Goal: Task Accomplishment & Management: Use online tool/utility

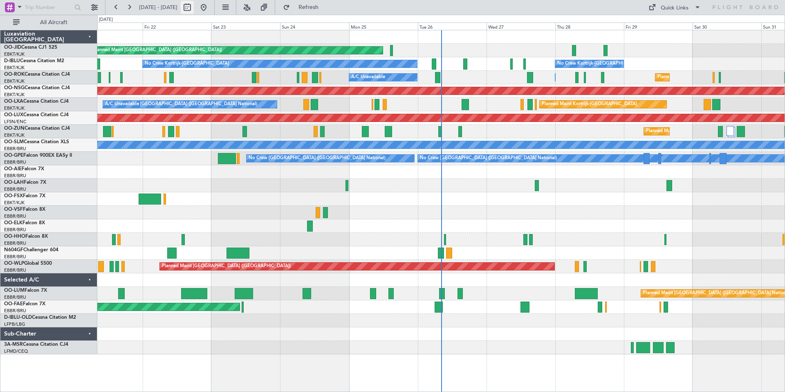
click at [194, 7] on button at bounding box center [187, 7] width 13 height 13
select select "8"
select select "2025"
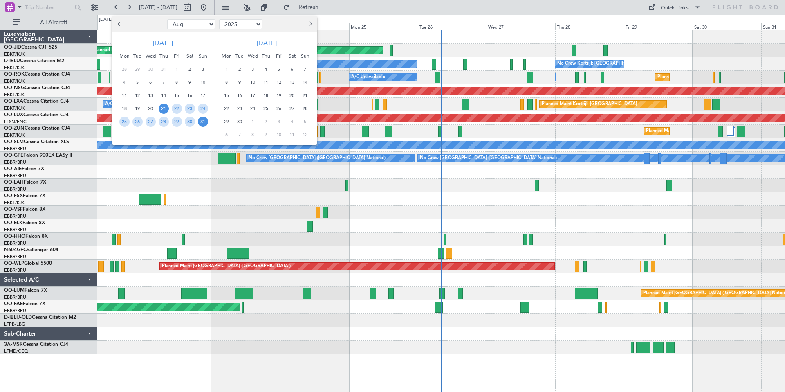
click at [312, 22] on button "Next month" at bounding box center [310, 24] width 9 height 13
click at [265, 69] on span "2" at bounding box center [266, 69] width 10 height 10
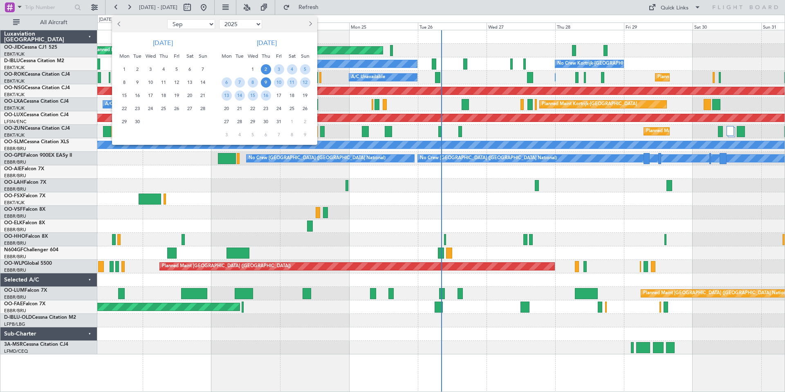
click at [267, 82] on span "9" at bounding box center [266, 82] width 10 height 10
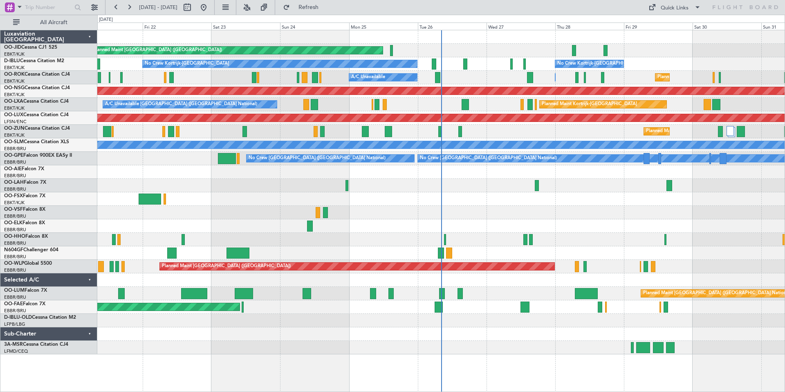
select select "10"
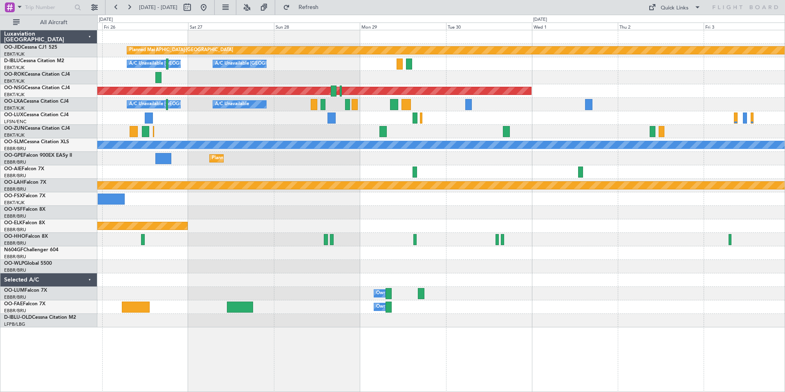
click at [785, 94] on div "null [GEOGRAPHIC_DATA]-[GEOGRAPHIC_DATA] Planned Maint [GEOGRAPHIC_DATA]-[GEOGR…" at bounding box center [392, 203] width 785 height 377
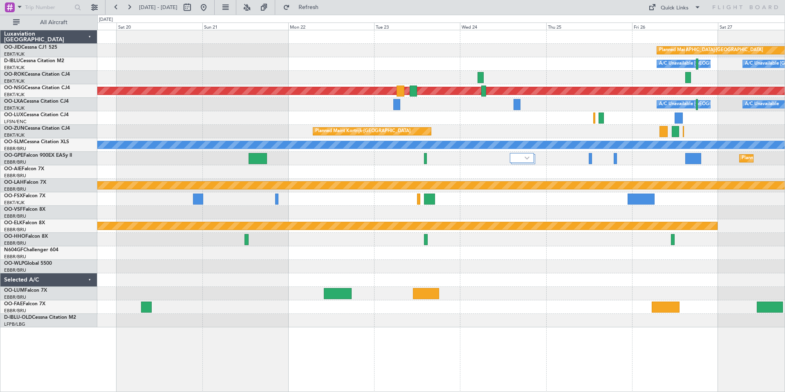
click at [634, 81] on div "null [GEOGRAPHIC_DATA]-[GEOGRAPHIC_DATA] Planned Maint [GEOGRAPHIC_DATA]-[GEOGR…" at bounding box center [441, 178] width 688 height 297
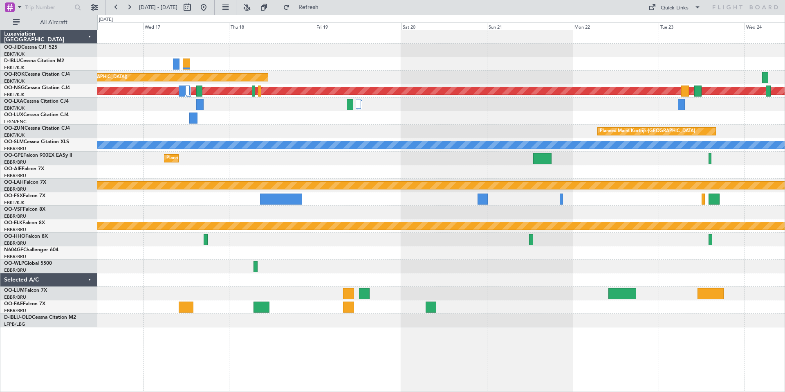
click at [684, 89] on div "null [GEOGRAPHIC_DATA]-[GEOGRAPHIC_DATA] Planned Maint [GEOGRAPHIC_DATA]-[GEOGR…" at bounding box center [441, 178] width 688 height 297
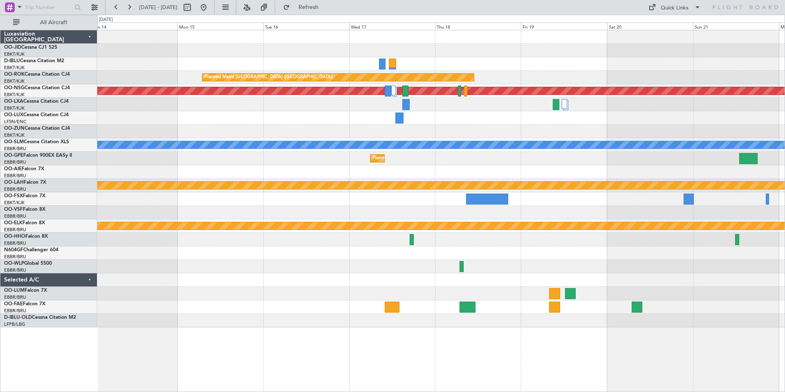
click at [645, 76] on div "Planned Maint [GEOGRAPHIC_DATA] ([GEOGRAPHIC_DATA]) Planned Maint [GEOGRAPHIC_D…" at bounding box center [441, 178] width 688 height 297
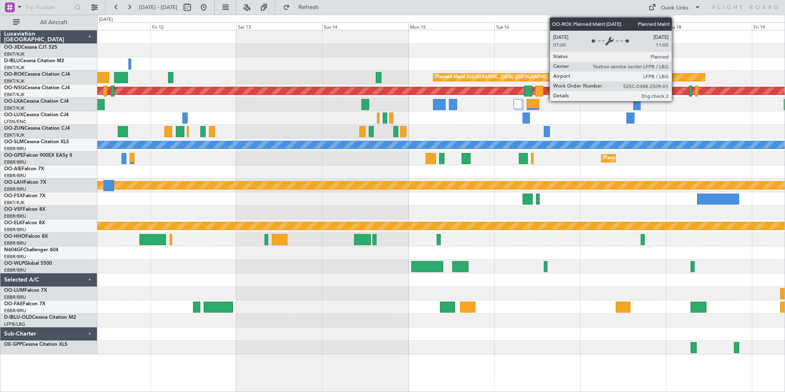
click at [235, 70] on div at bounding box center [441, 63] width 688 height 13
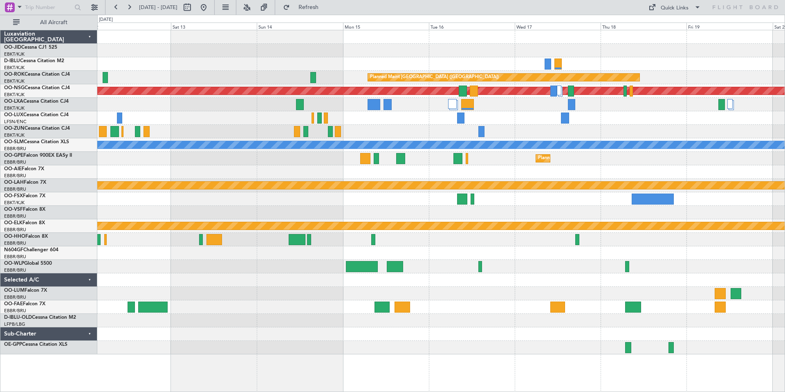
click at [435, 52] on div at bounding box center [441, 50] width 688 height 13
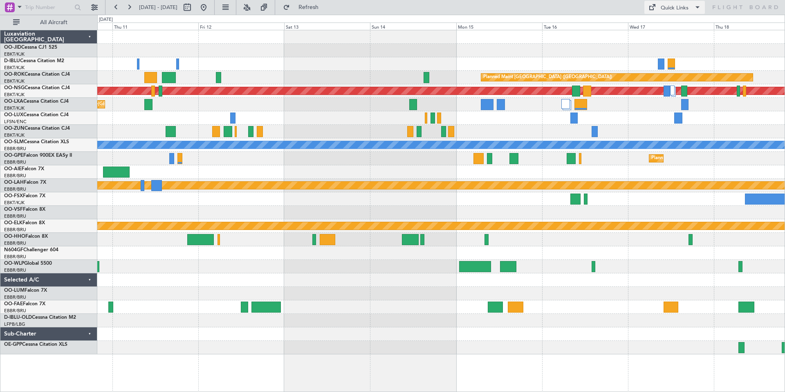
click at [675, 8] on div "Quick Links" at bounding box center [675, 8] width 28 height 8
click at [671, 27] on button "Trip Builder" at bounding box center [675, 27] width 61 height 20
